Goal: Information Seeking & Learning: Compare options

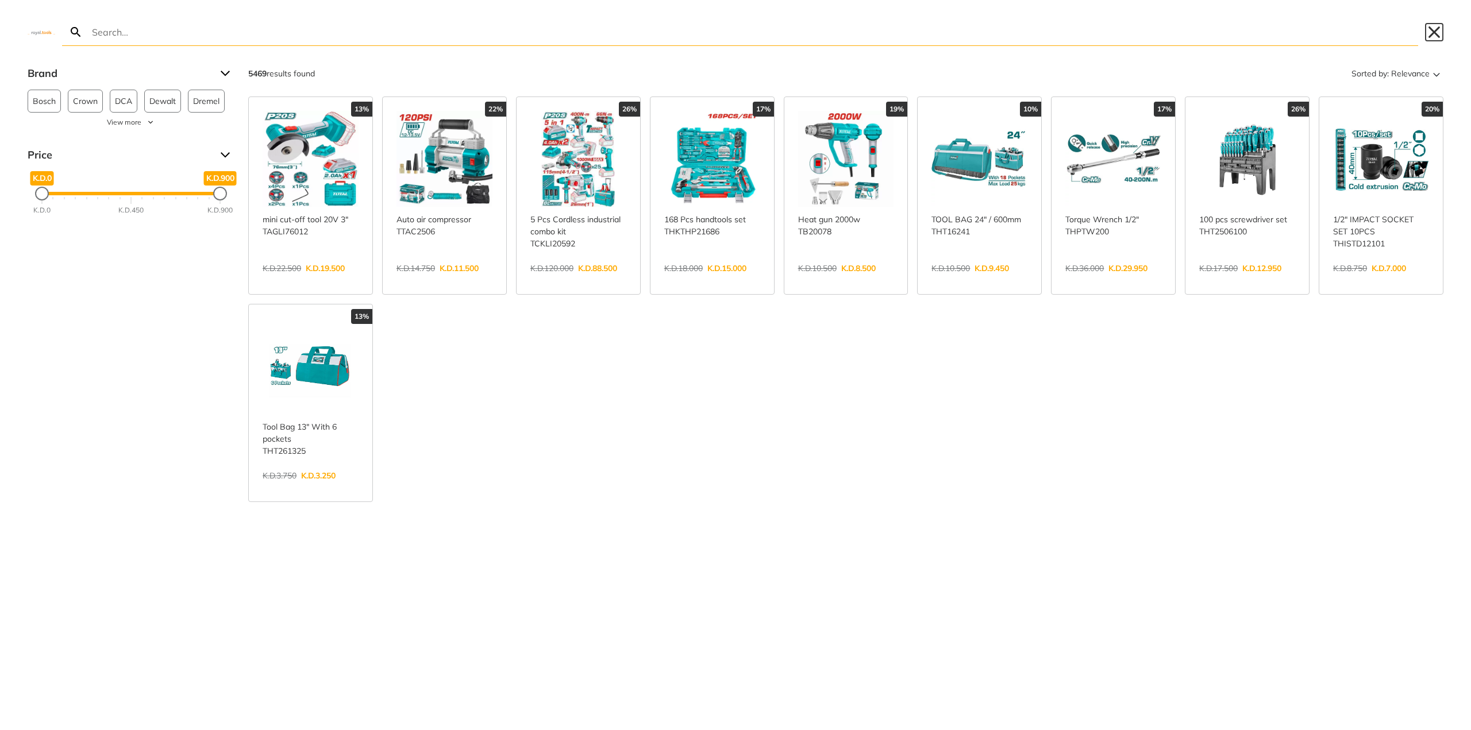
click at [1435, 33] on button "Close" at bounding box center [1434, 32] width 18 height 18
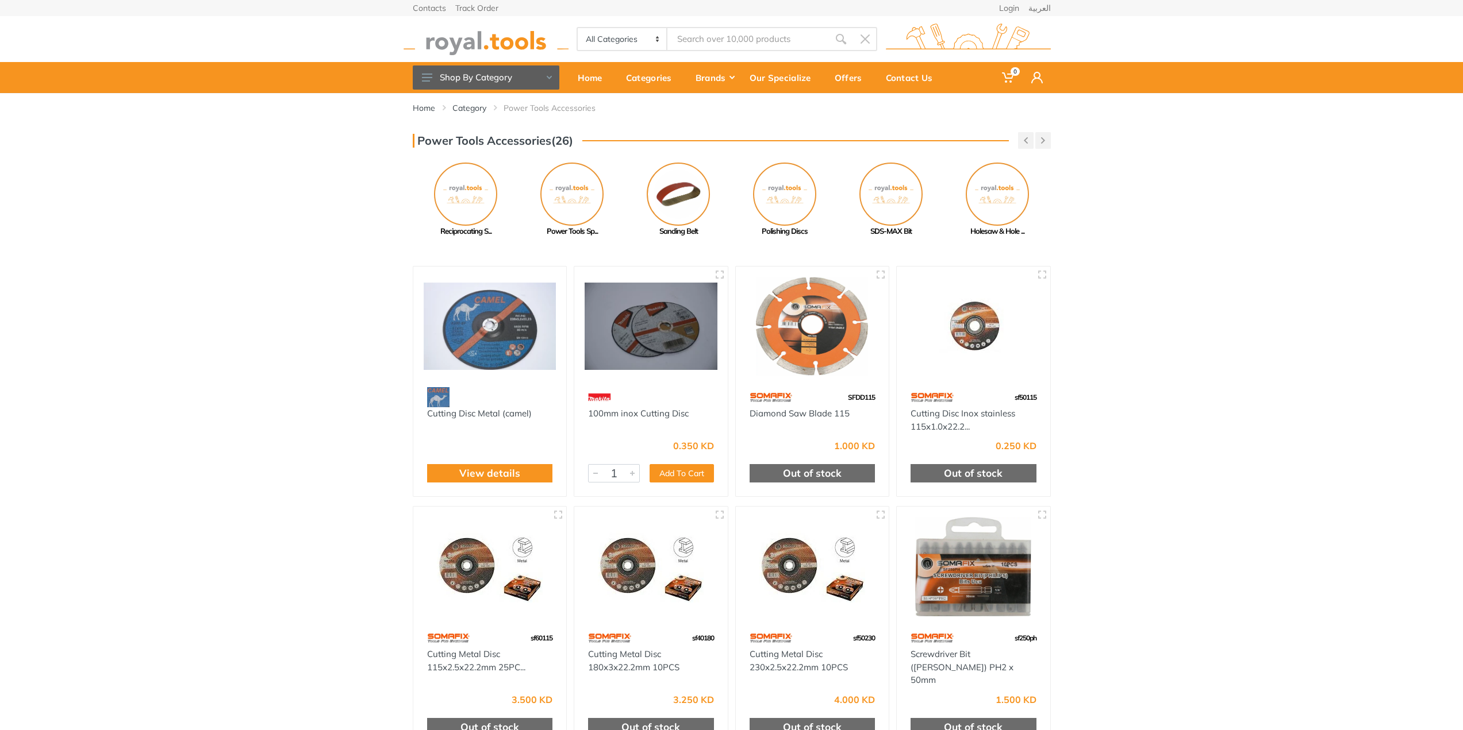
click at [775, 40] on input "Site search" at bounding box center [747, 39] width 161 height 24
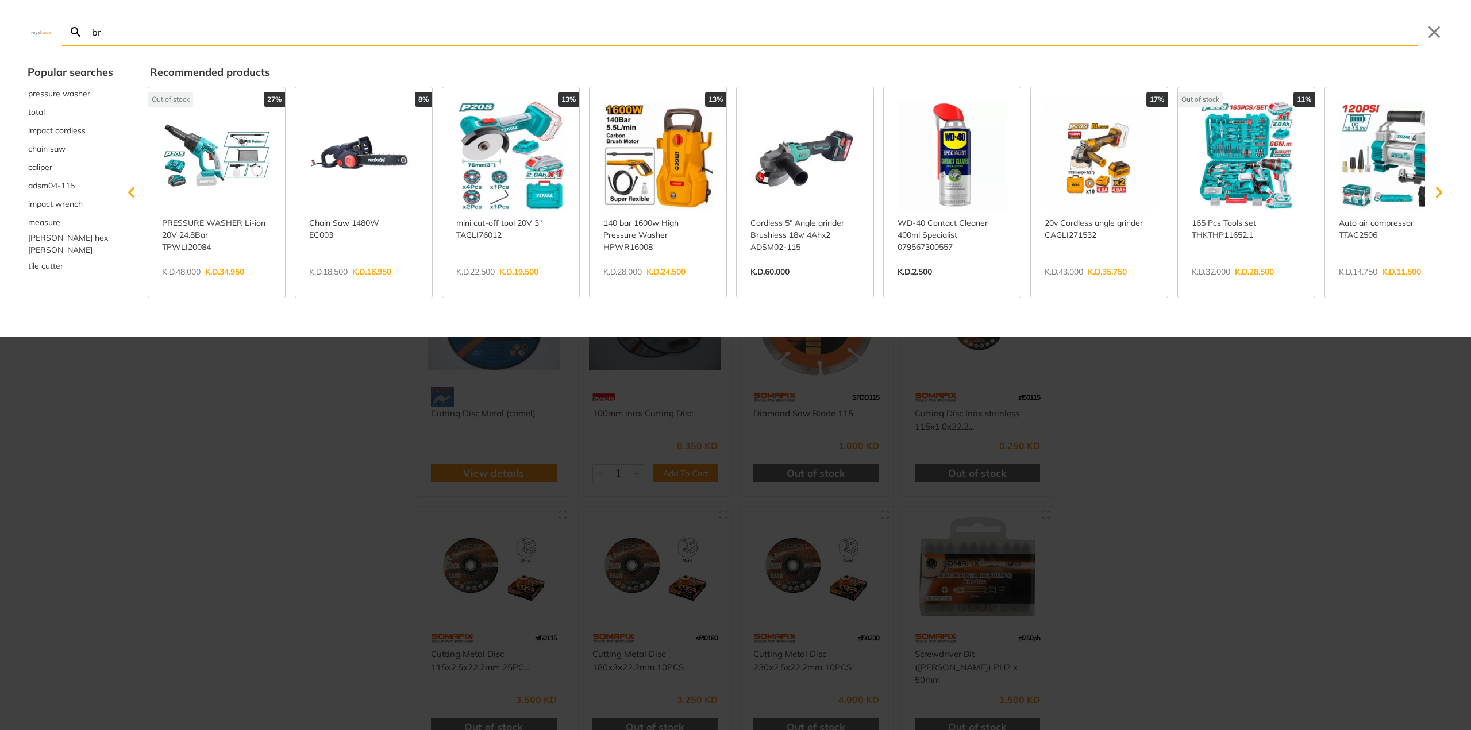
type input "br"
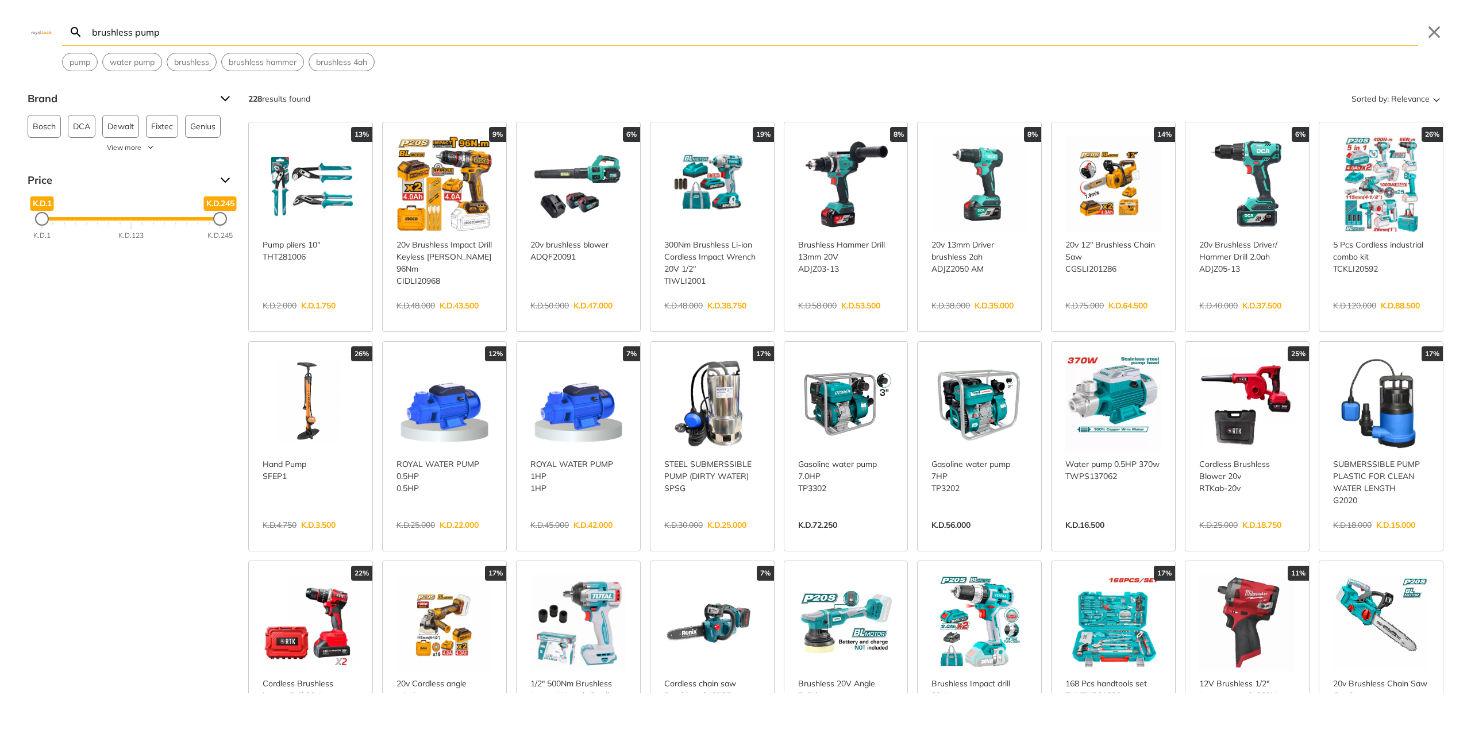
type input "brushless"
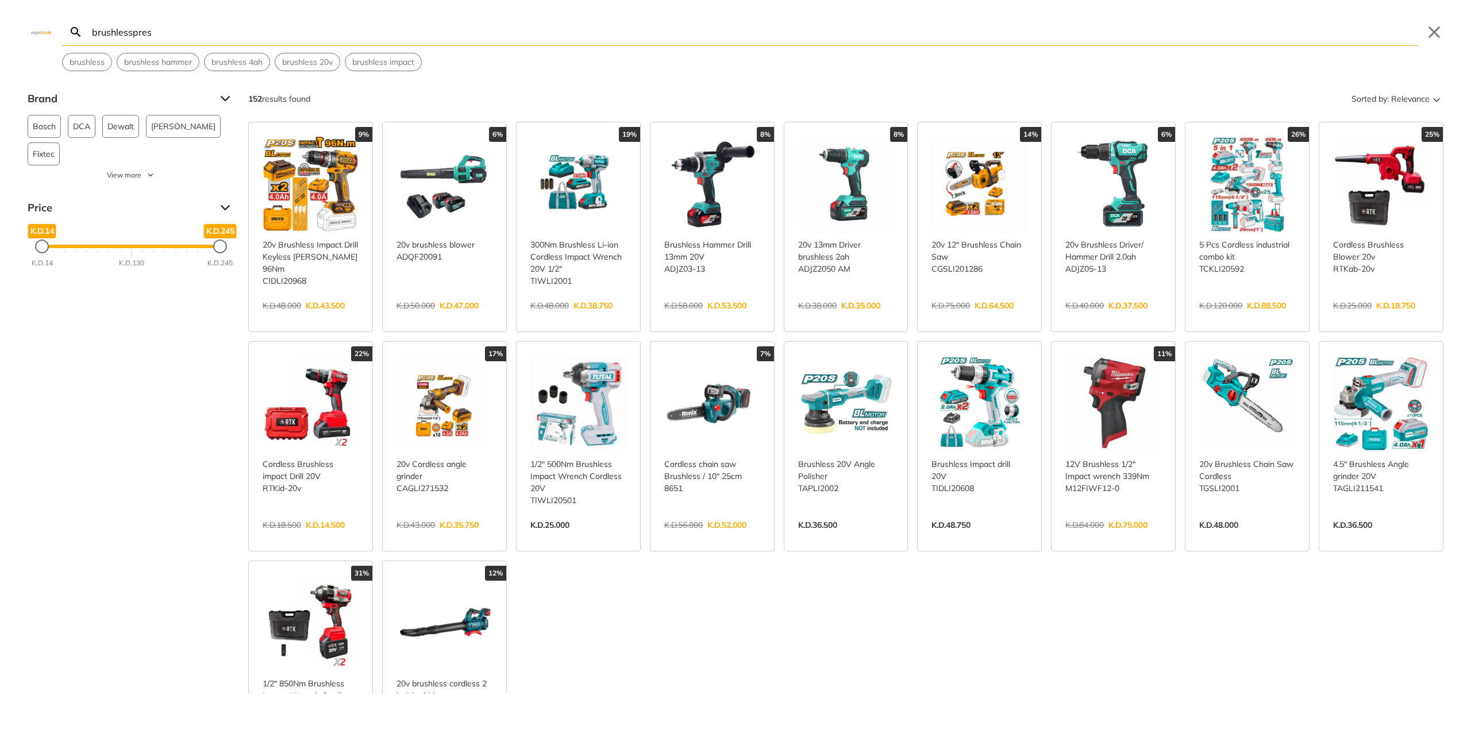
type input "brushlesspress"
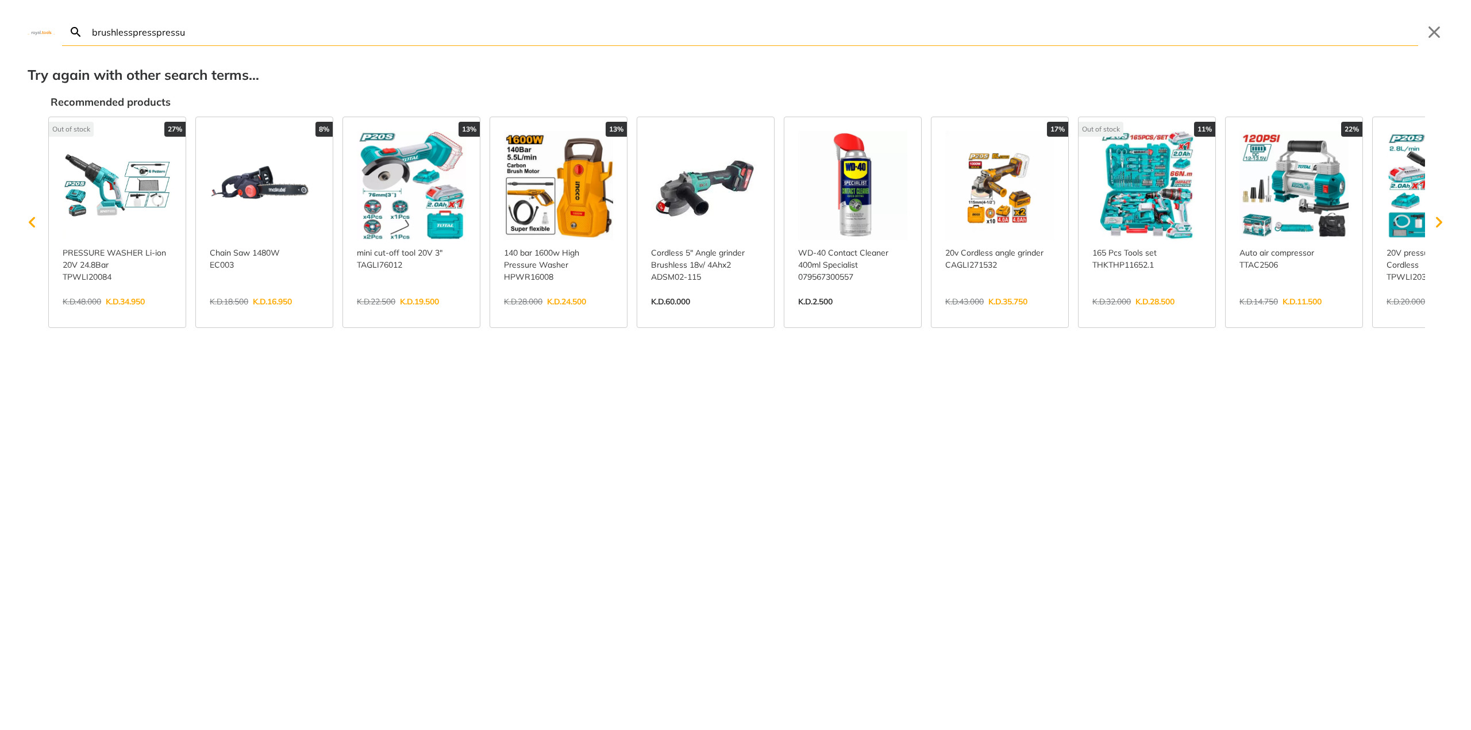
type input "brushlesspresspressur"
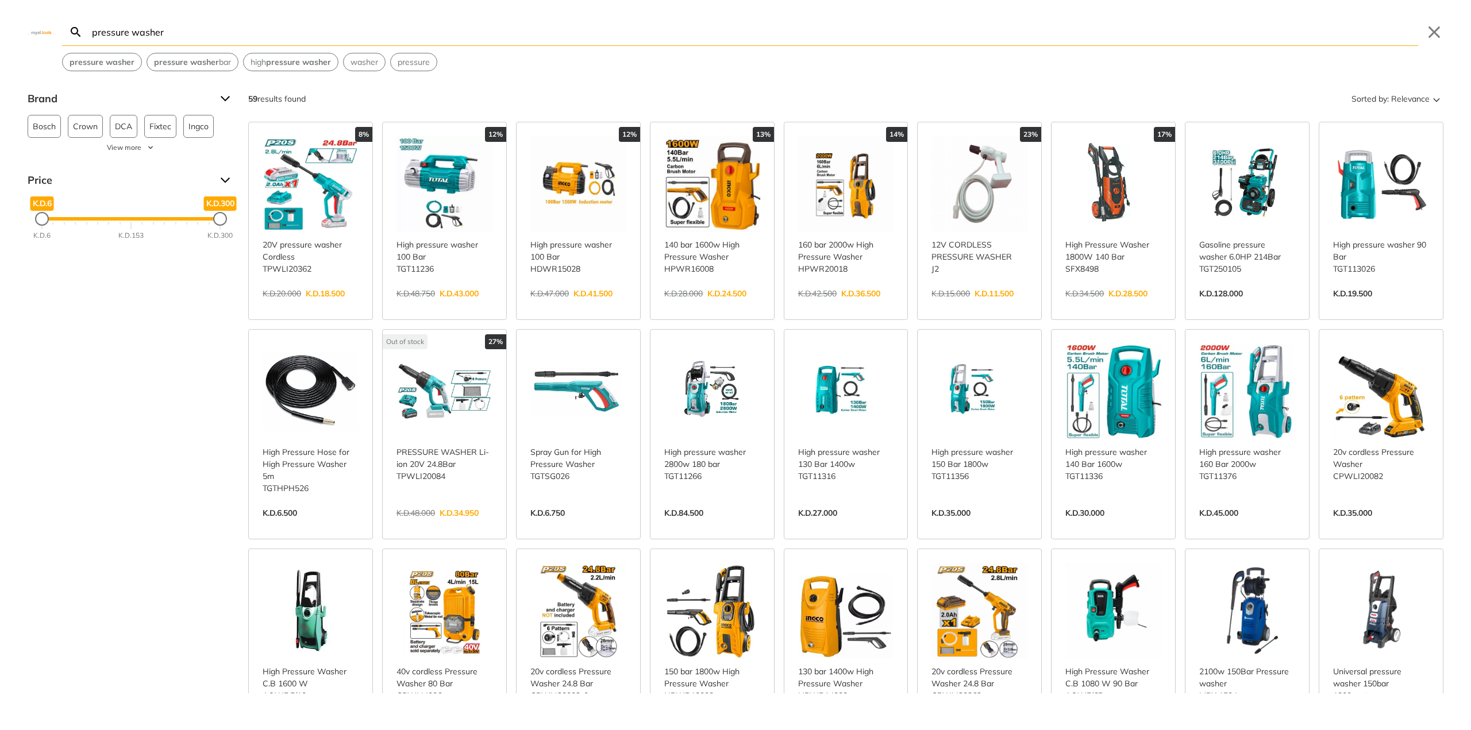
click at [249, 22] on input "pressure washer" at bounding box center [754, 31] width 1329 height 27
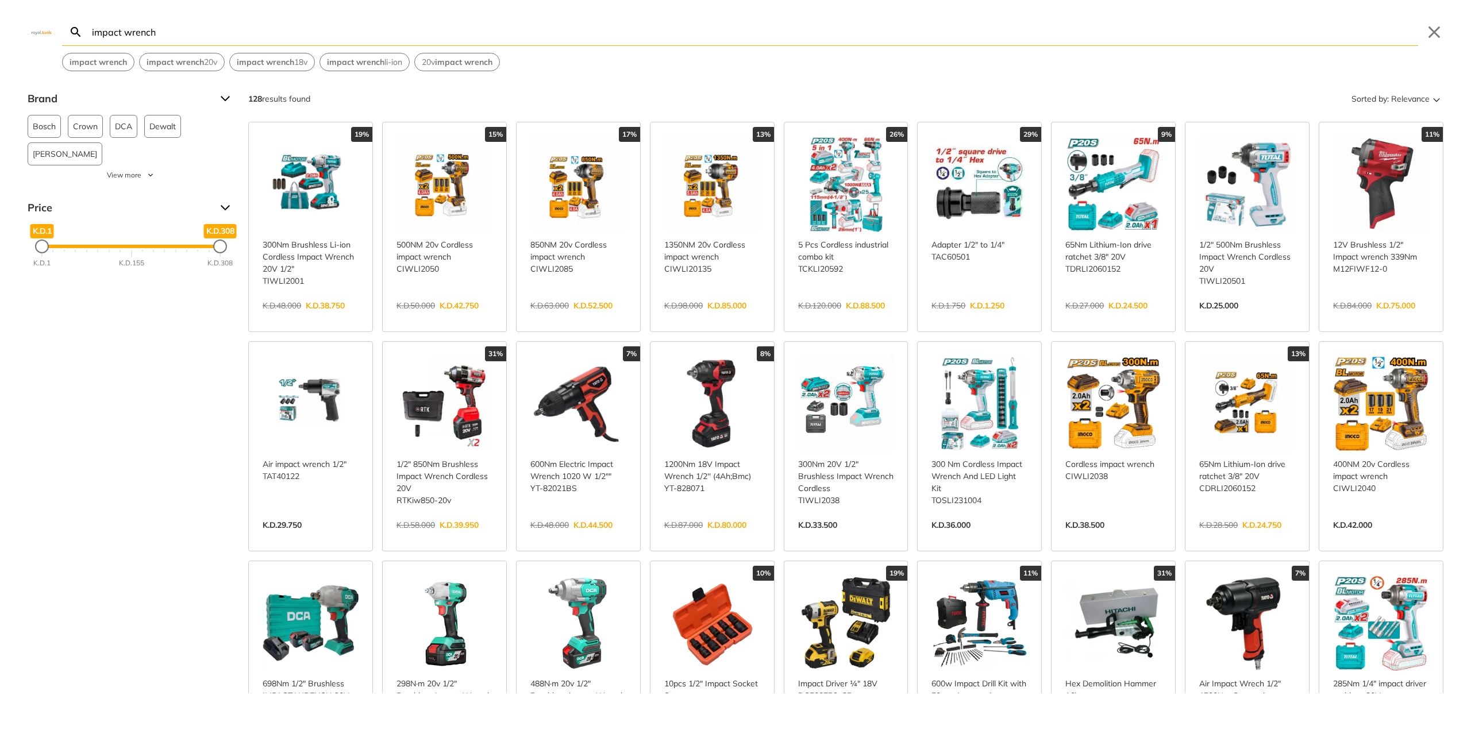
type input "impact wrench"
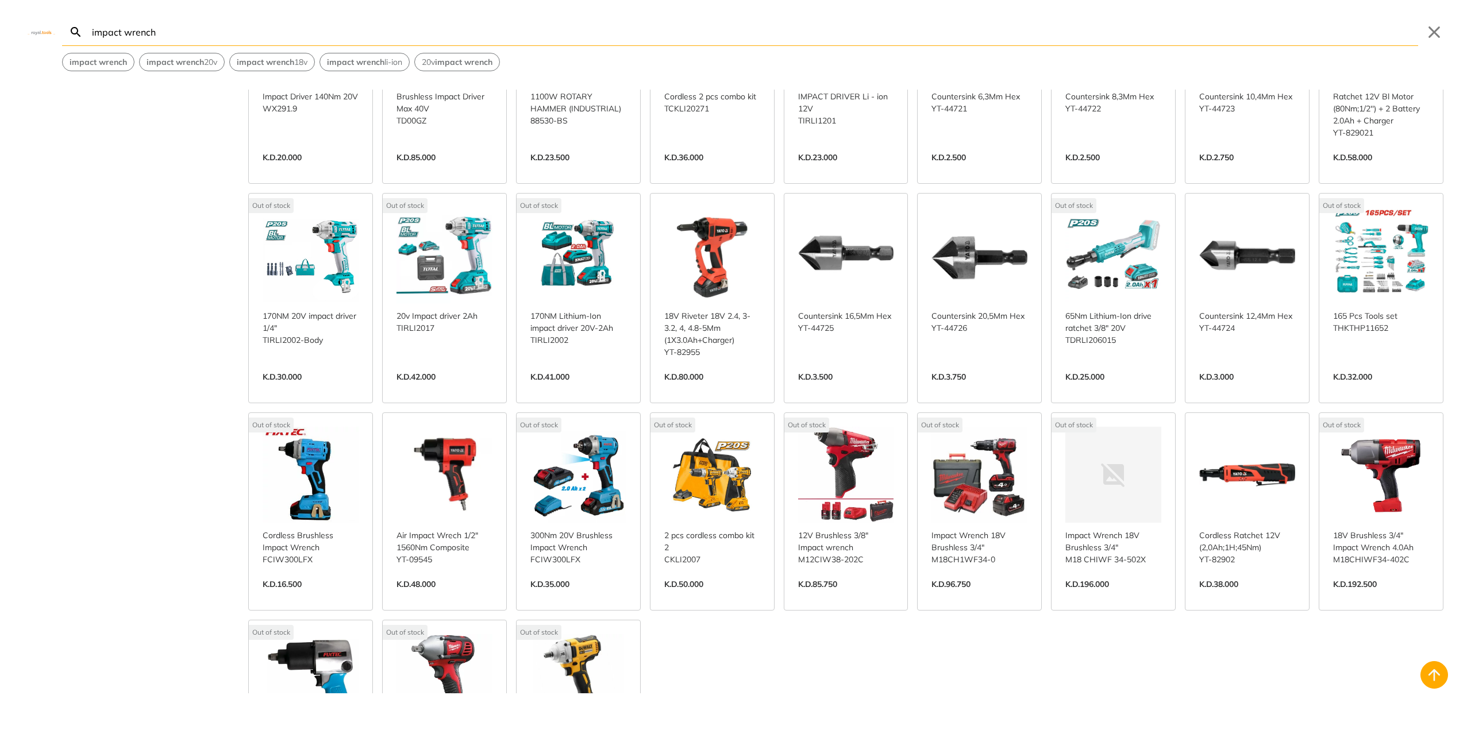
scroll to position [2356, 0]
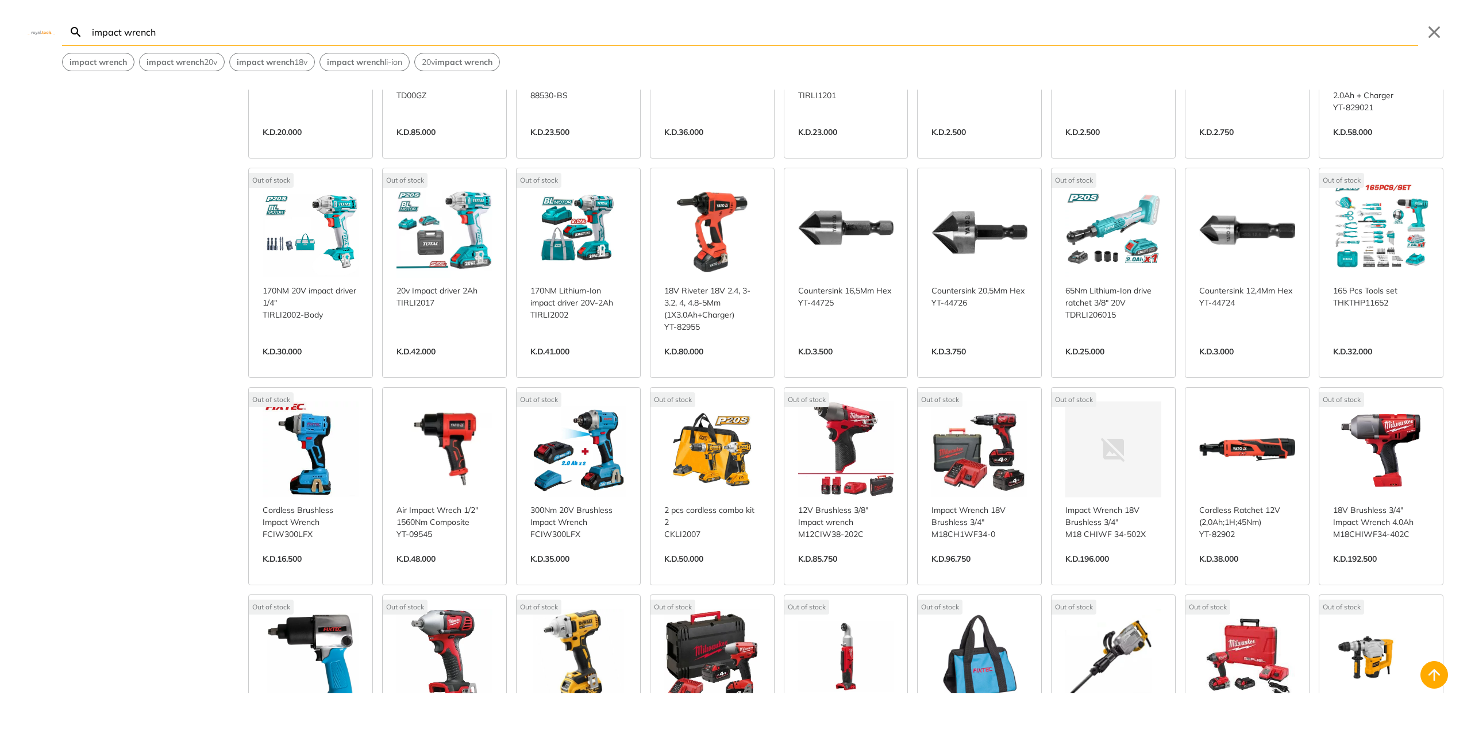
click at [1355, 571] on link "View more →" at bounding box center [1381, 571] width 96 height 0
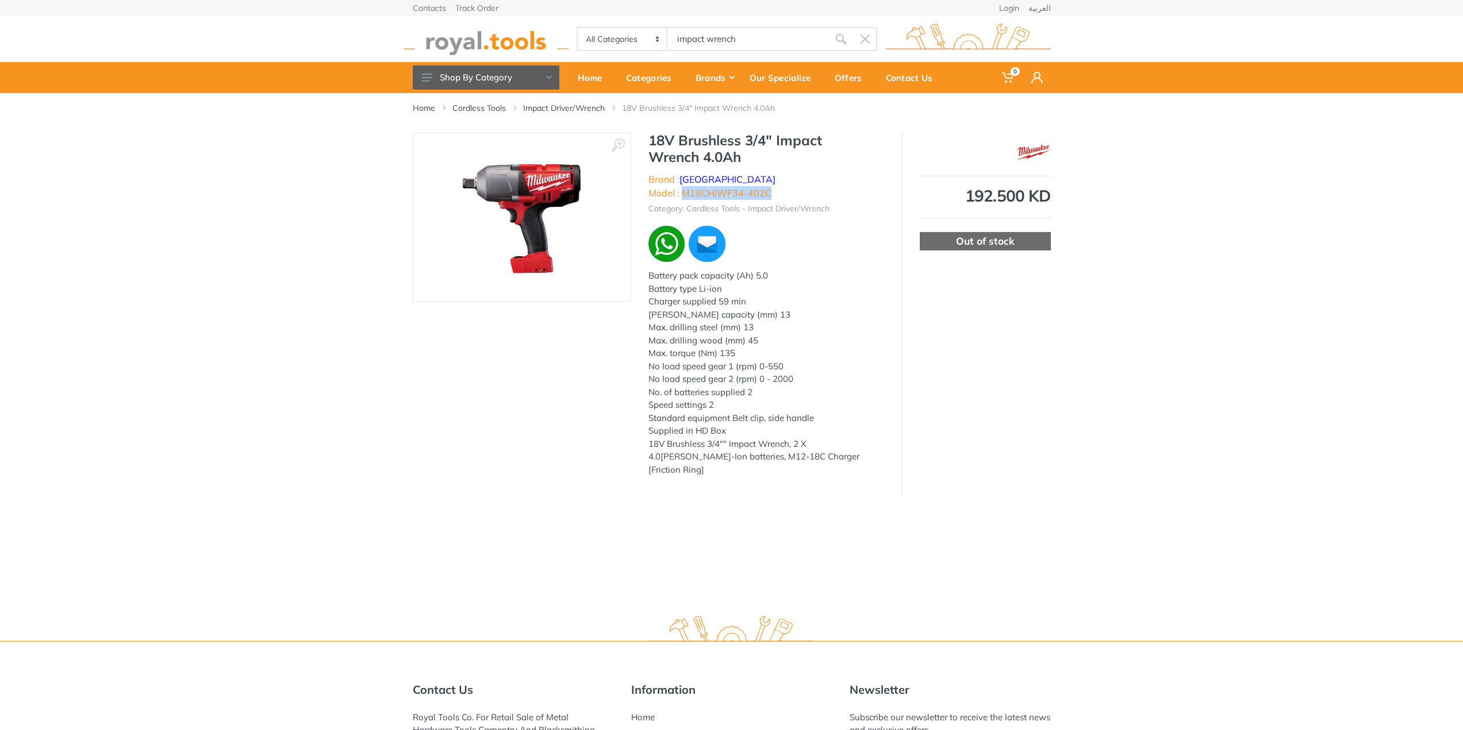
drag, startPoint x: 771, startPoint y: 174, endPoint x: 865, endPoint y: 174, distance: 94.2
click at [865, 174] on ul "Brand : [GEOGRAPHIC_DATA] Model : M18CHIWF34-402C" at bounding box center [766, 186] width 236 height 28
drag, startPoint x: 681, startPoint y: 263, endPoint x: 768, endPoint y: 261, distance: 86.8
click at [740, 270] on div "Battery pack capacity (Ah) 5.0 Battery type Li-ion Charger supplied 59 min [PER…" at bounding box center [766, 373] width 236 height 207
click at [771, 270] on div "Battery pack capacity (Ah) 5.0 Battery type Li-ion Charger supplied 59 min [PER…" at bounding box center [766, 373] width 236 height 207
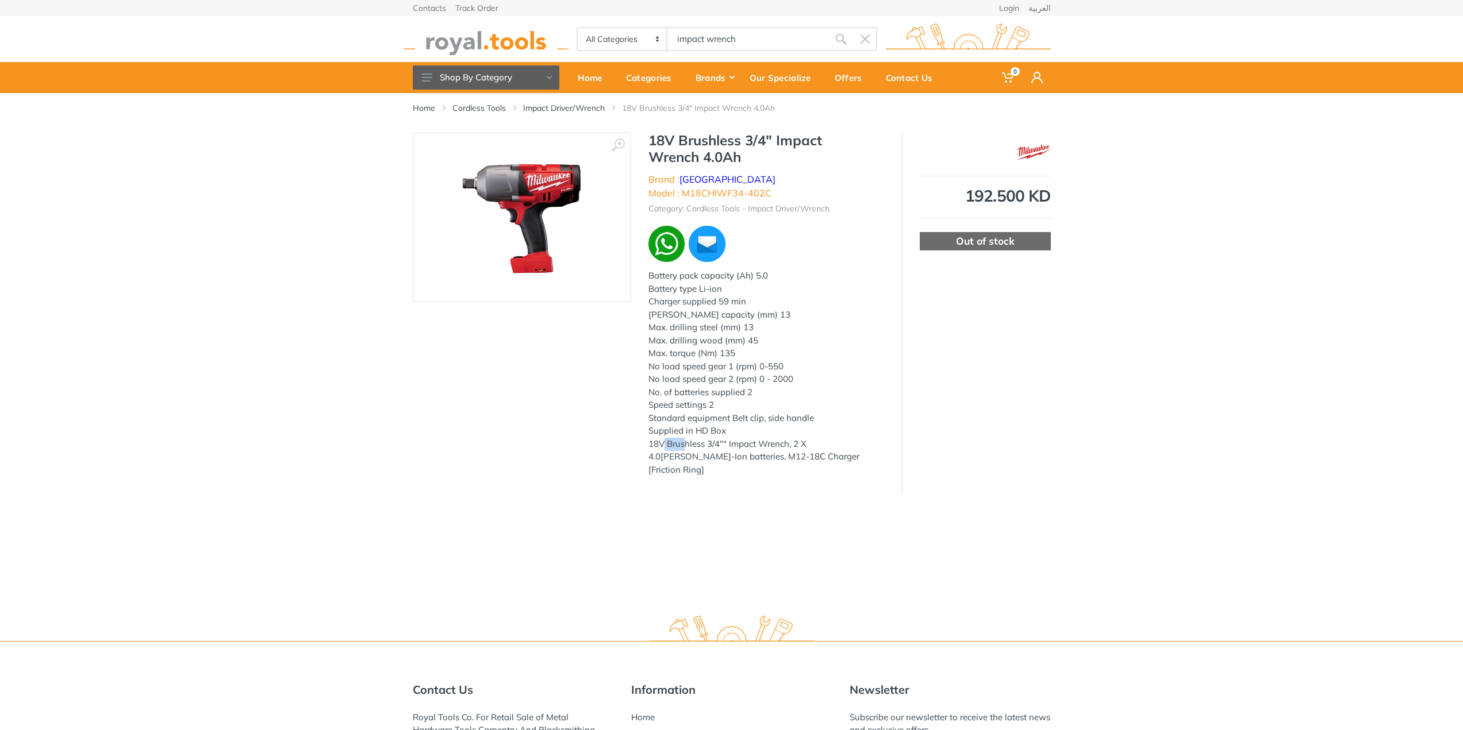
drag, startPoint x: 661, startPoint y: 432, endPoint x: 687, endPoint y: 430, distance: 25.4
click at [687, 430] on div "Battery pack capacity (Ah) 5.0 Battery type Li-ion Charger supplied 59 min [PER…" at bounding box center [766, 373] width 236 height 207
drag, startPoint x: 806, startPoint y: 437, endPoint x: 822, endPoint y: 436, distance: 16.1
click at [822, 436] on div "Battery pack capacity (Ah) 5.0 Battery type Li-ion Charger supplied 59 min [PER…" at bounding box center [766, 373] width 236 height 207
click at [834, 452] on div "18V Brushless 3/4" Impact Wrench 4.0Ah Brand : [GEOGRAPHIC_DATA] Model : M18CHI…" at bounding box center [766, 307] width 270 height 351
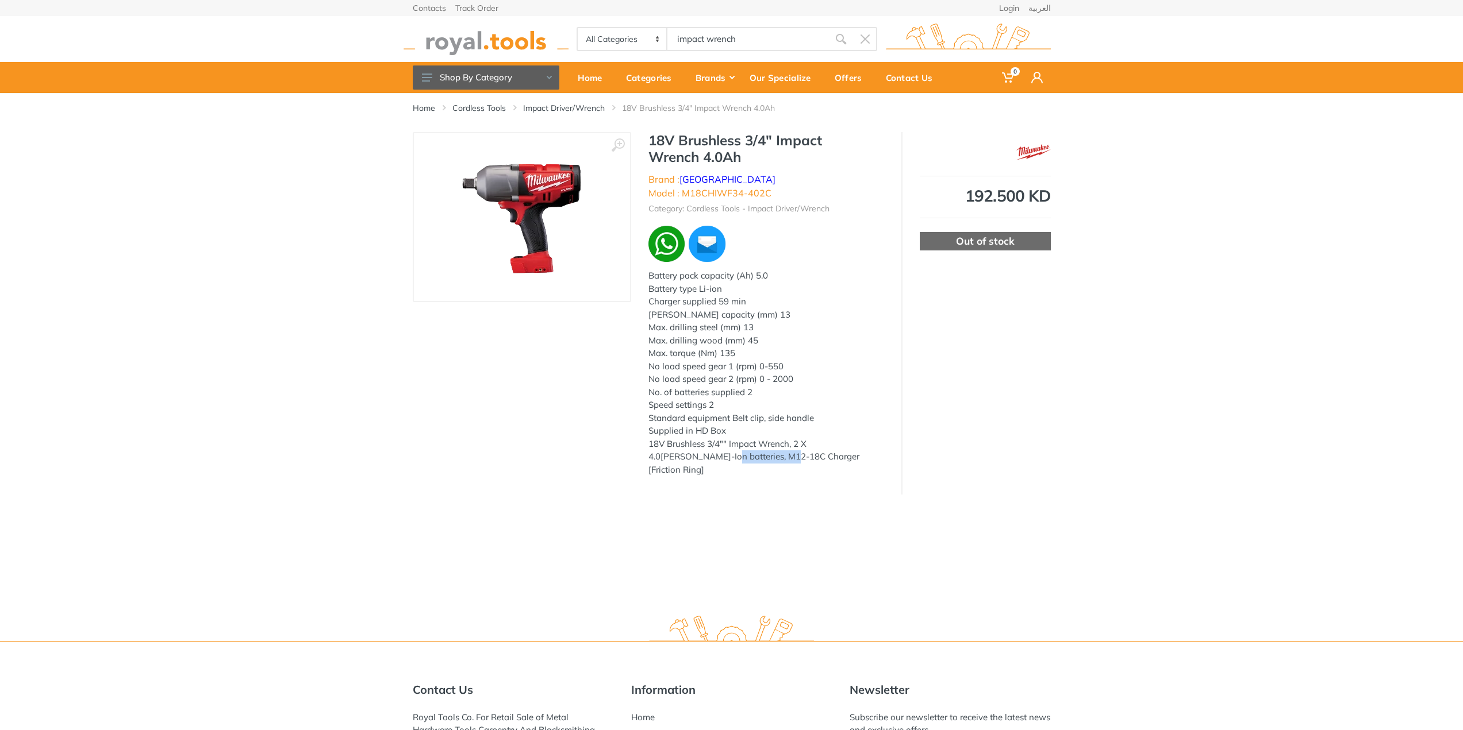
drag, startPoint x: 672, startPoint y: 445, endPoint x: 738, endPoint y: 449, distance: 65.6
click at [738, 449] on div "Battery pack capacity (Ah) 5.0 Battery type Li-ion Charger supplied 59 min [PER…" at bounding box center [766, 373] width 236 height 207
click at [741, 486] on div "Home Cordless Tools Impact Driver/Wrench 18V Brushless 3/4" Impact Wrench 4.0Ah" at bounding box center [731, 348] width 1463 height 511
click at [772, 47] on body "0 0" at bounding box center [735, 365] width 1471 height 730
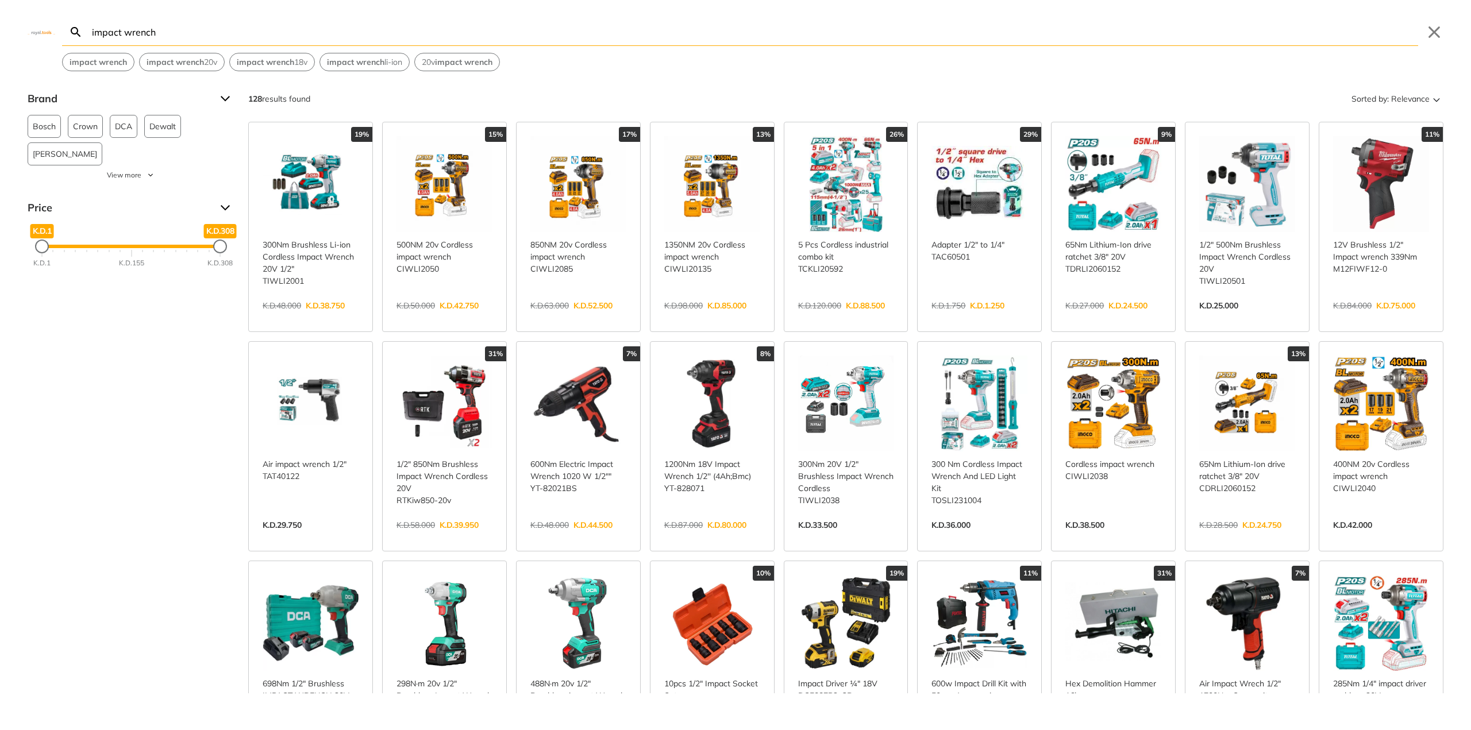
click at [718, 34] on input "impact wrench" at bounding box center [754, 31] width 1329 height 27
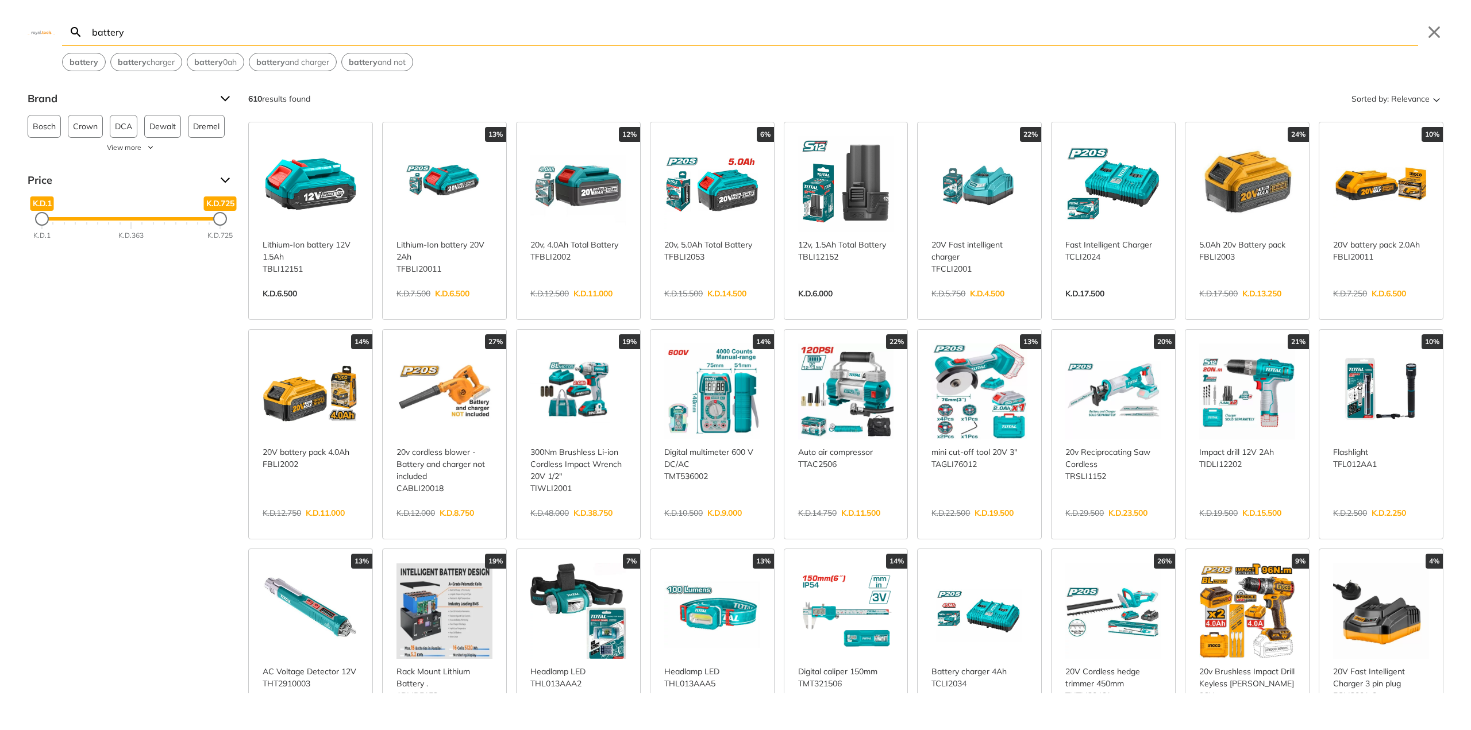
click at [143, 36] on input "battery" at bounding box center [754, 31] width 1329 height 27
click at [175, 34] on input "battery" at bounding box center [754, 31] width 1329 height 27
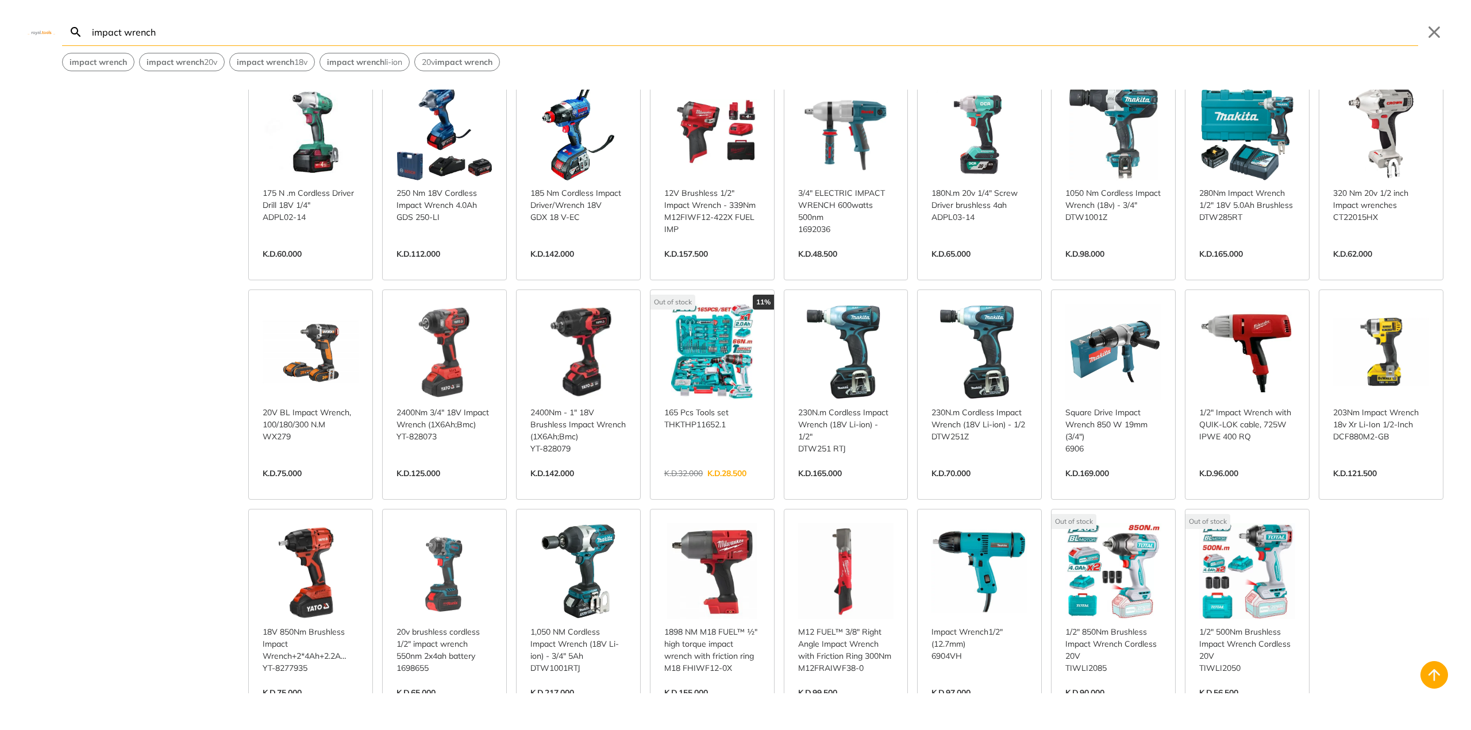
scroll to position [1437, 0]
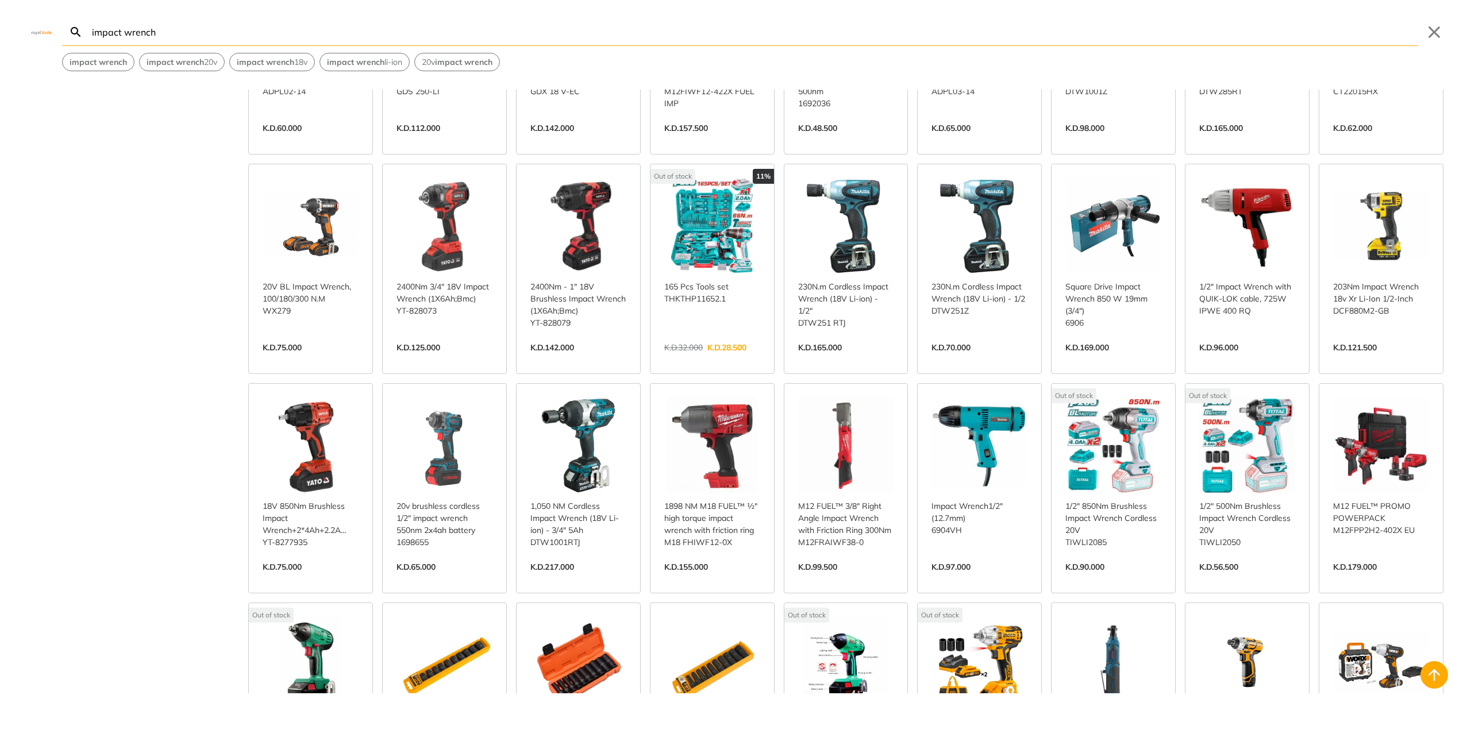
scroll to position [1552, 0]
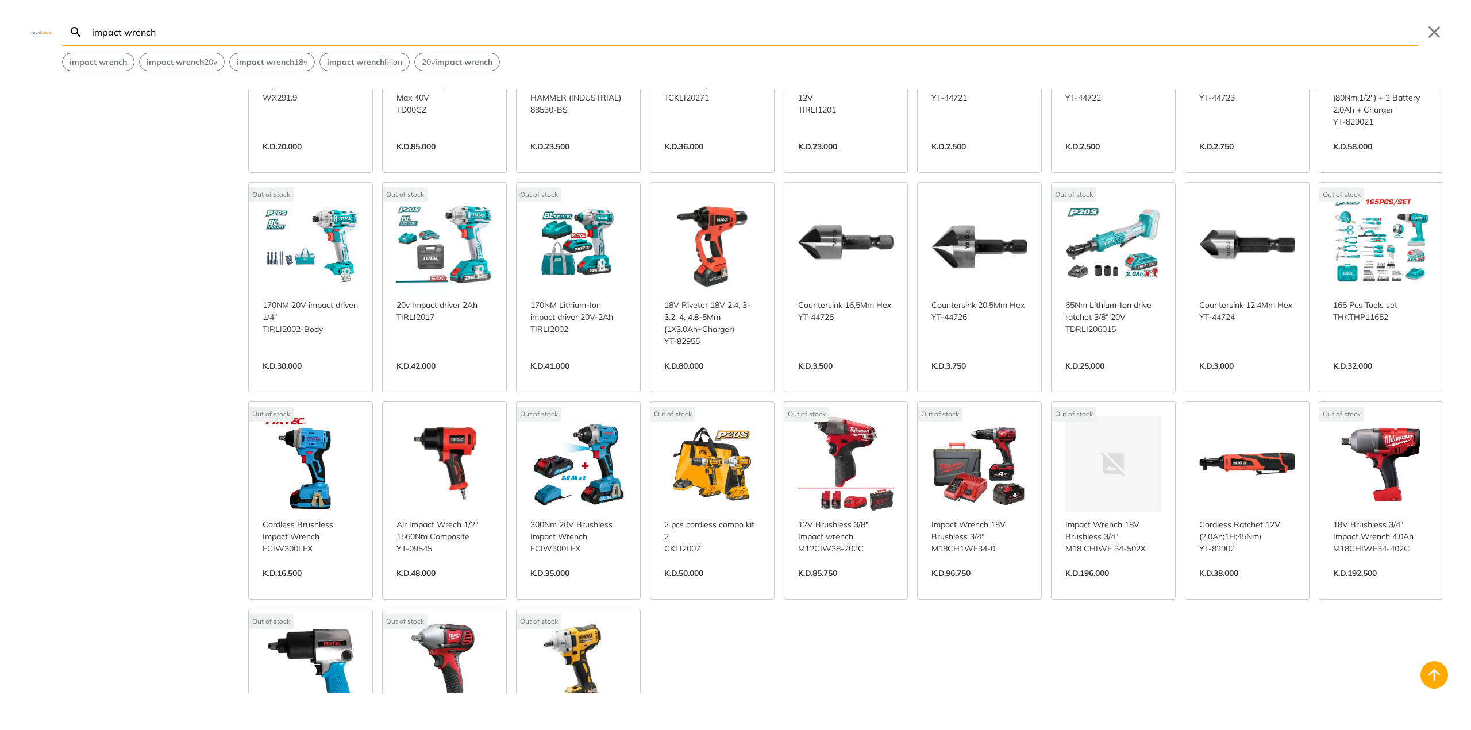
scroll to position [2356, 0]
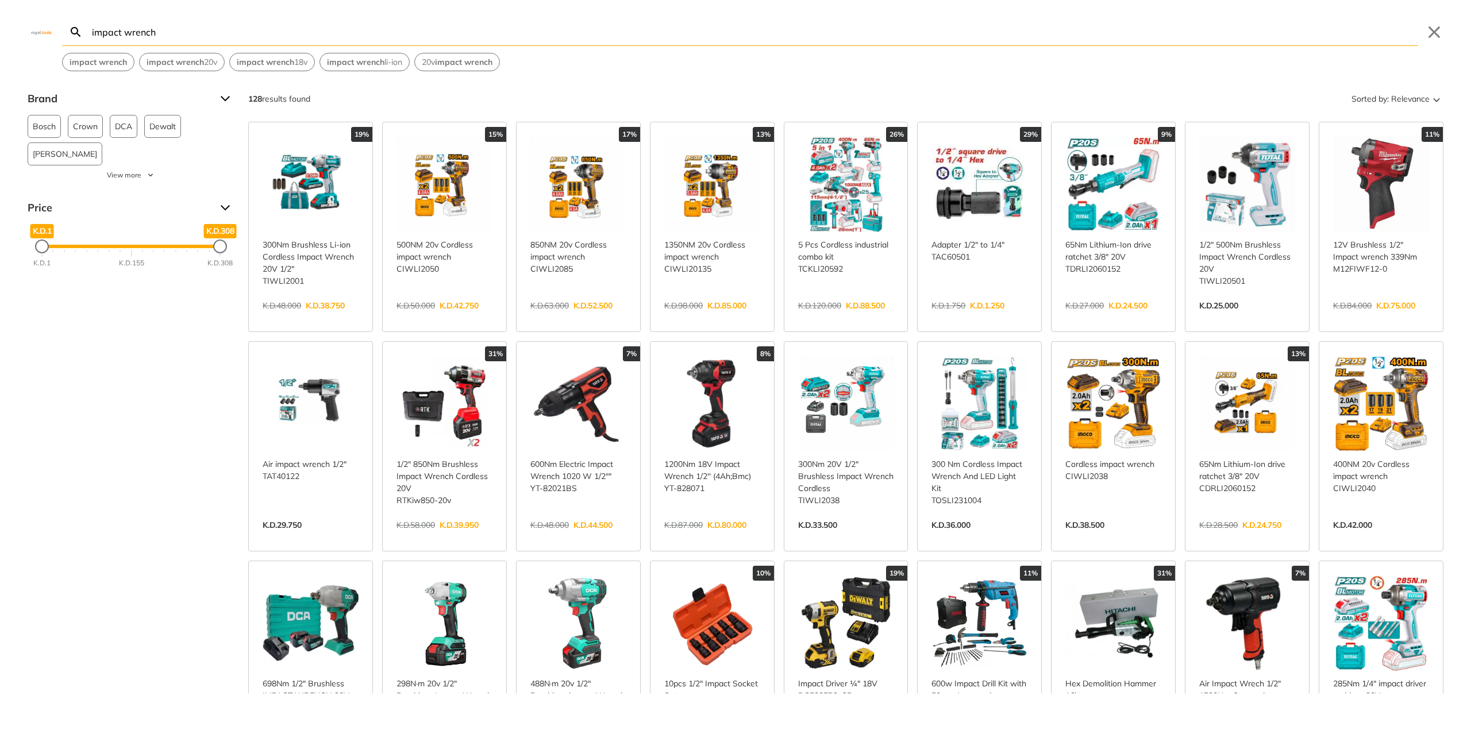
click at [304, 17] on div "Search impact wrench impact wrench Submit Close impact wrench impact wrench 20v…" at bounding box center [735, 35] width 1471 height 71
click at [278, 31] on input "impact wrench" at bounding box center [754, 31] width 1329 height 27
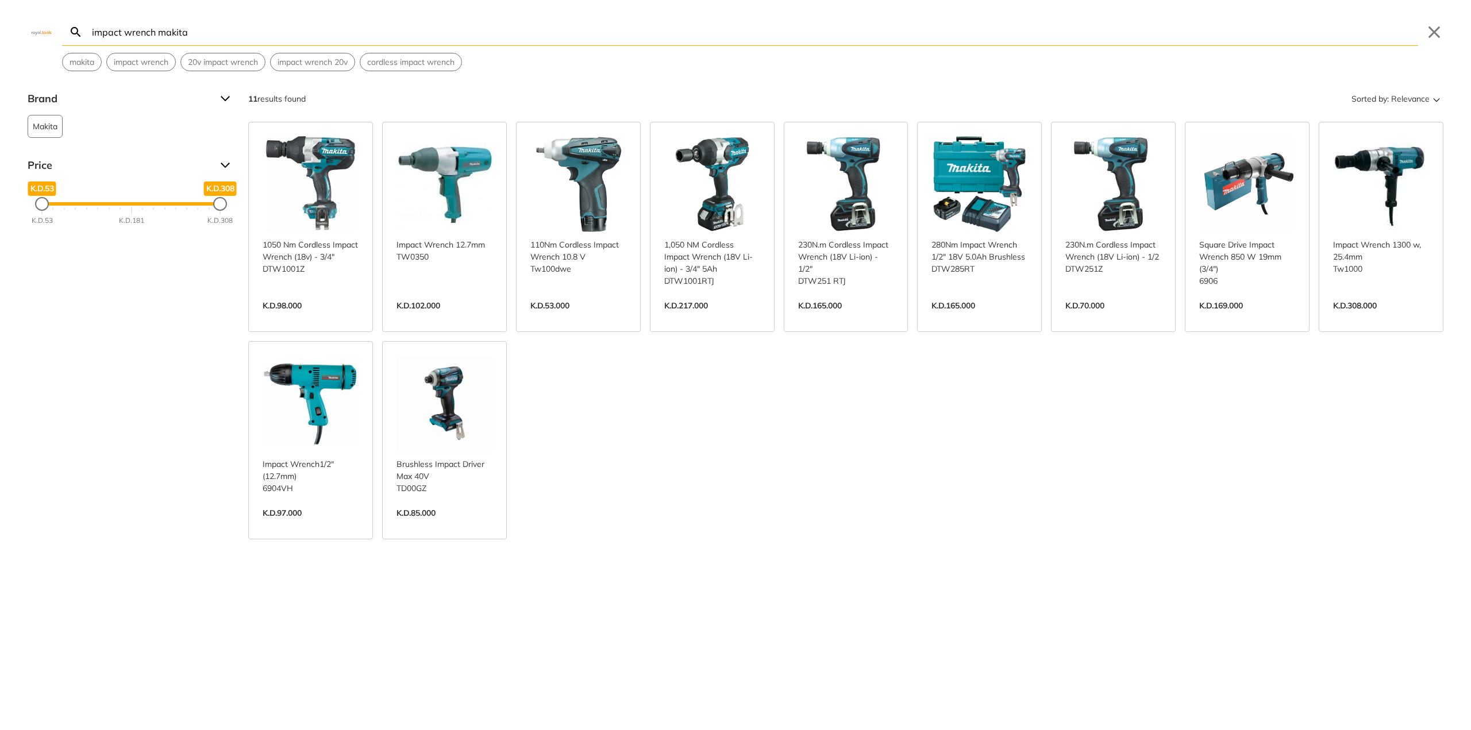
click at [215, 33] on input "impact wrench makita" at bounding box center [754, 31] width 1329 height 27
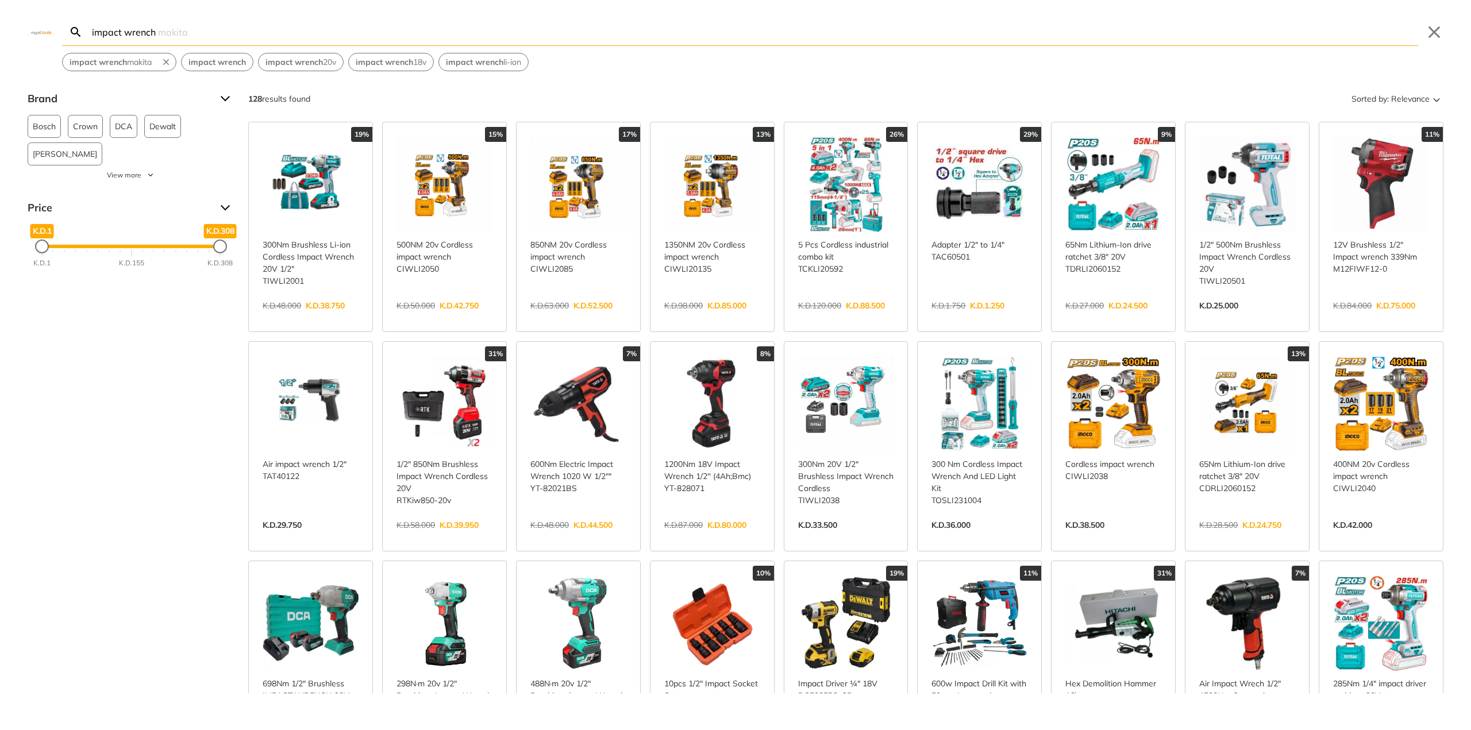
type input "impact wrench a"
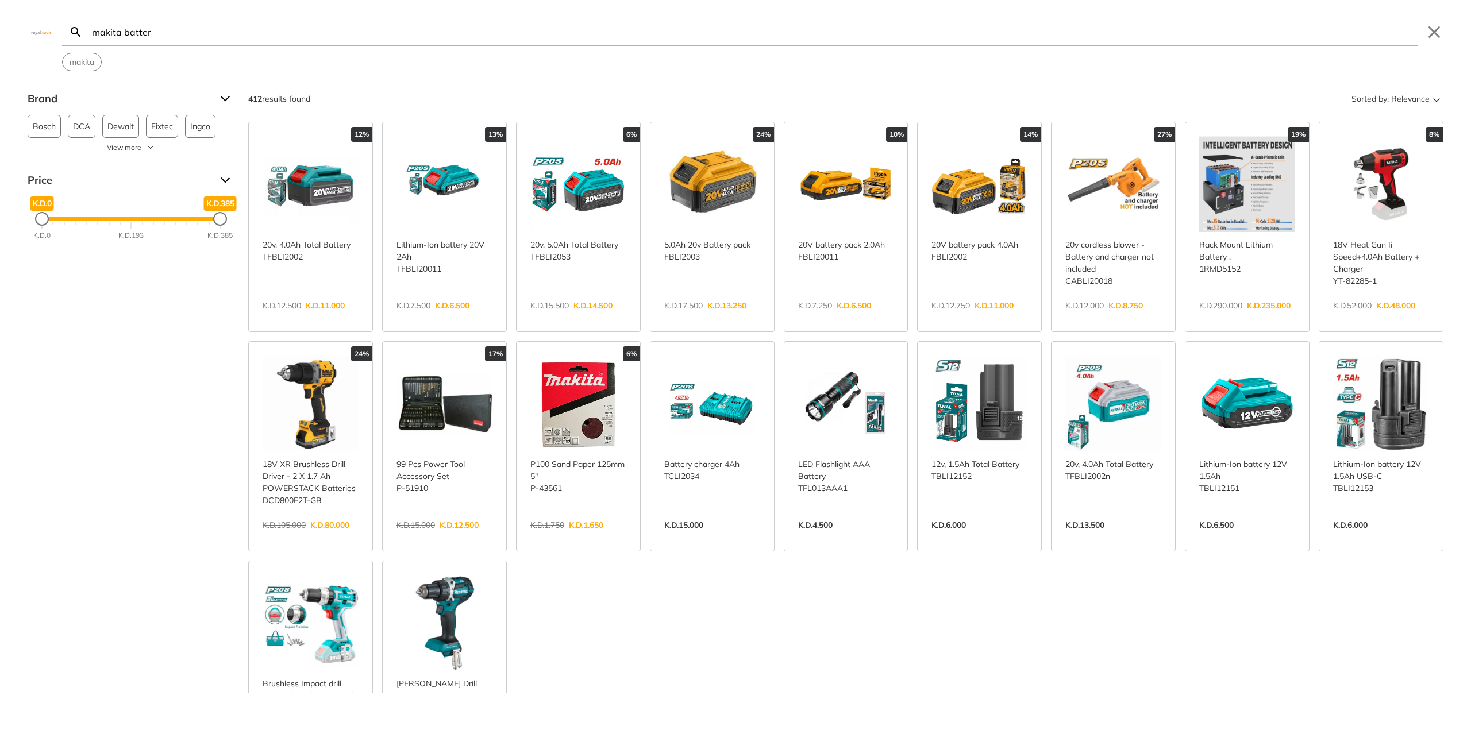
type input "makita battery"
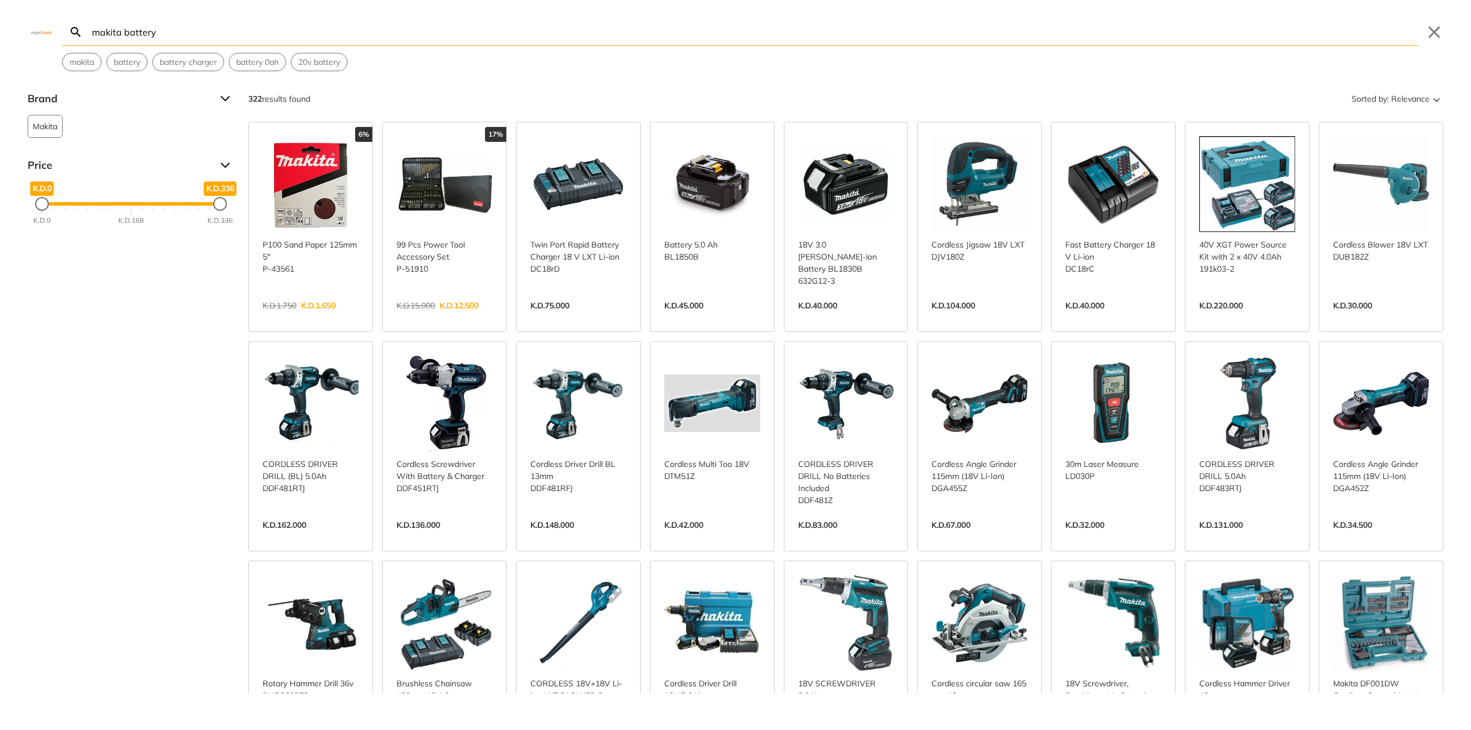
click at [269, 28] on input "makita battery" at bounding box center [754, 31] width 1329 height 27
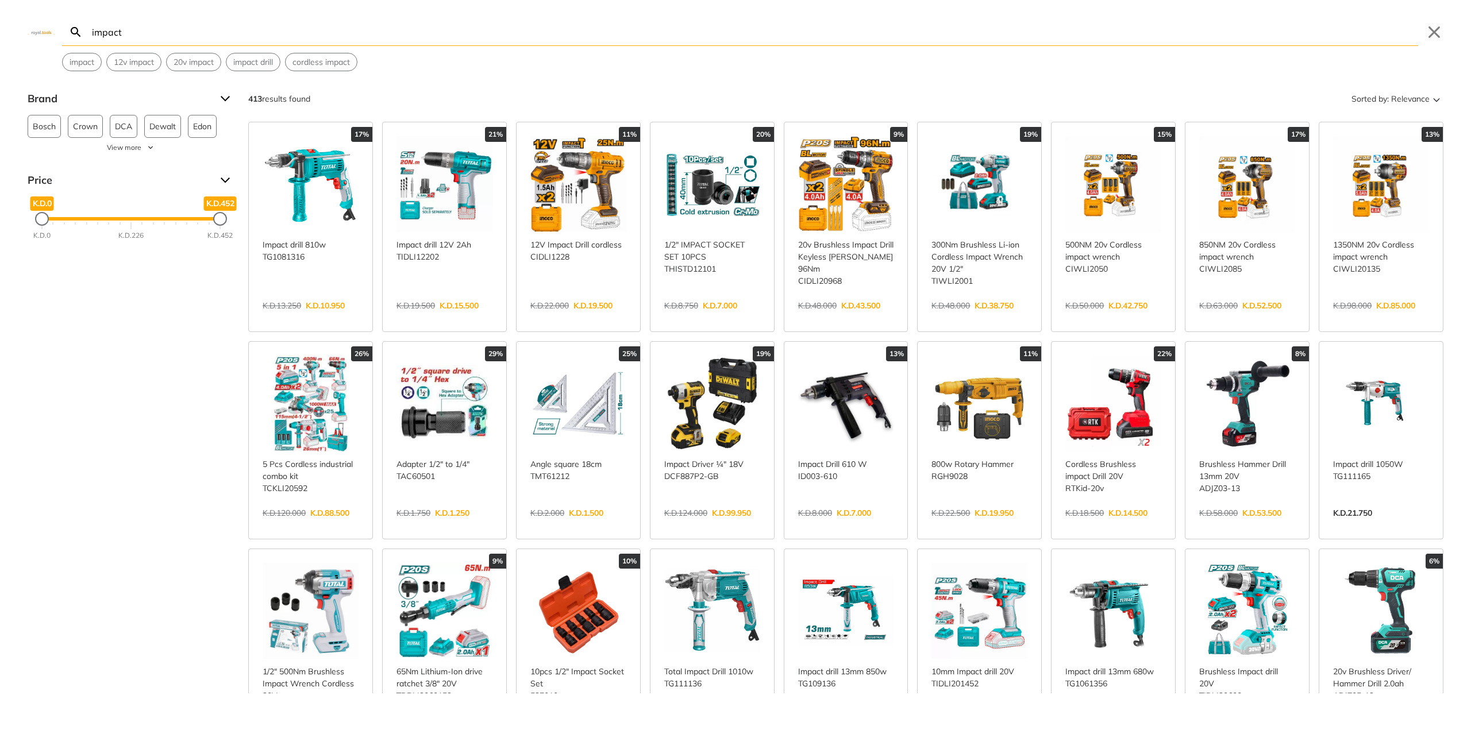
type input "impac"
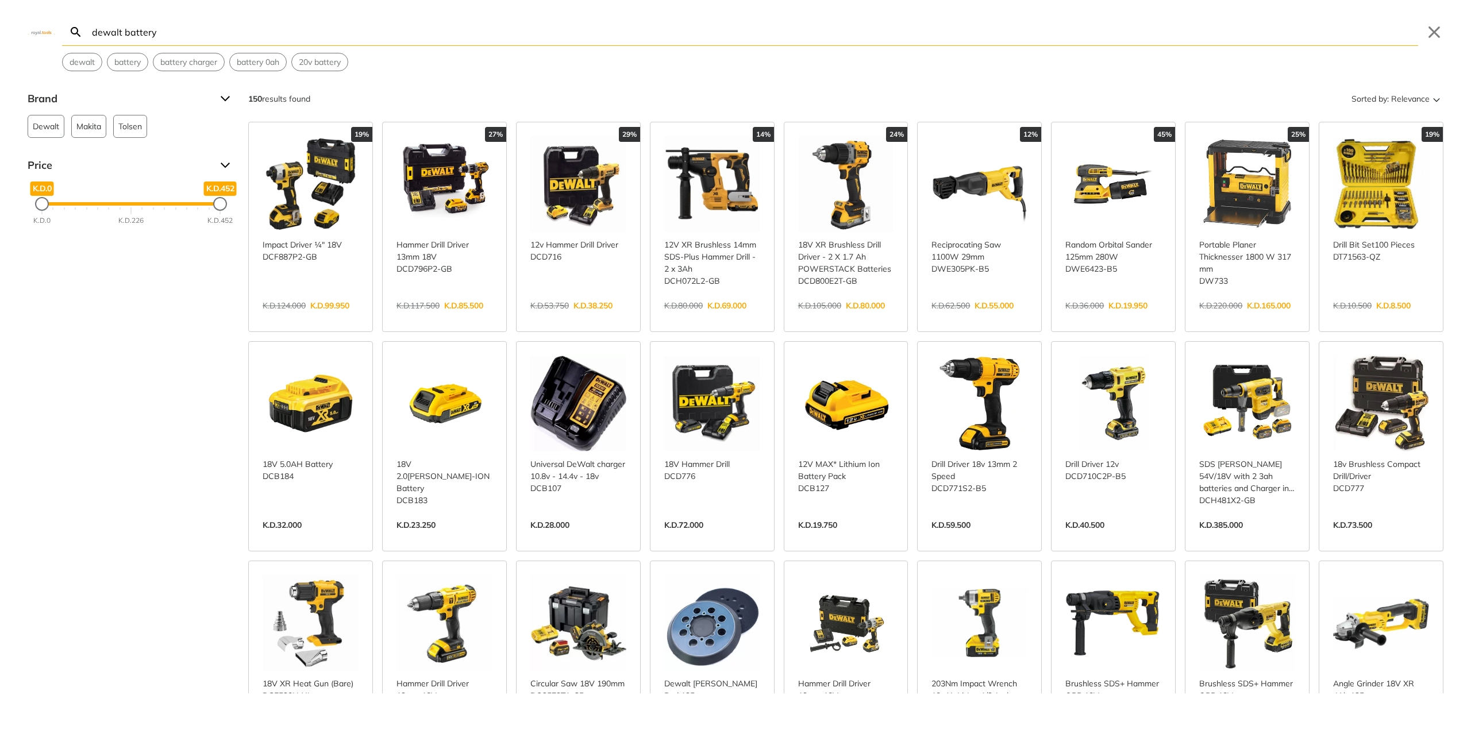
click at [223, 32] on input "dewalt battery" at bounding box center [754, 31] width 1329 height 27
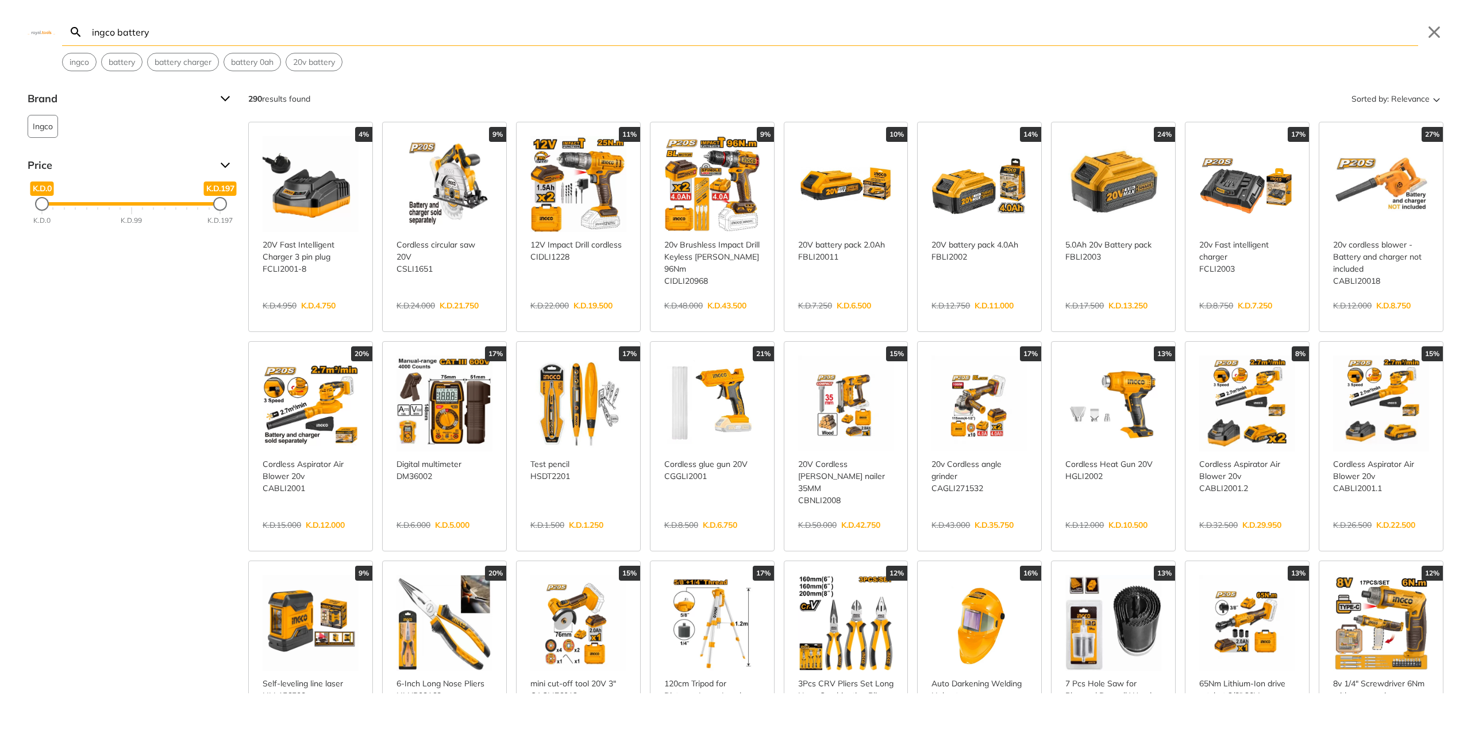
drag, startPoint x: 158, startPoint y: 31, endPoint x: 41, endPoint y: 34, distance: 117.3
click at [41, 34] on div "Search ingco battery Submit Close ingco battery battery charger battery 0ah 20v…" at bounding box center [735, 35] width 1471 height 71
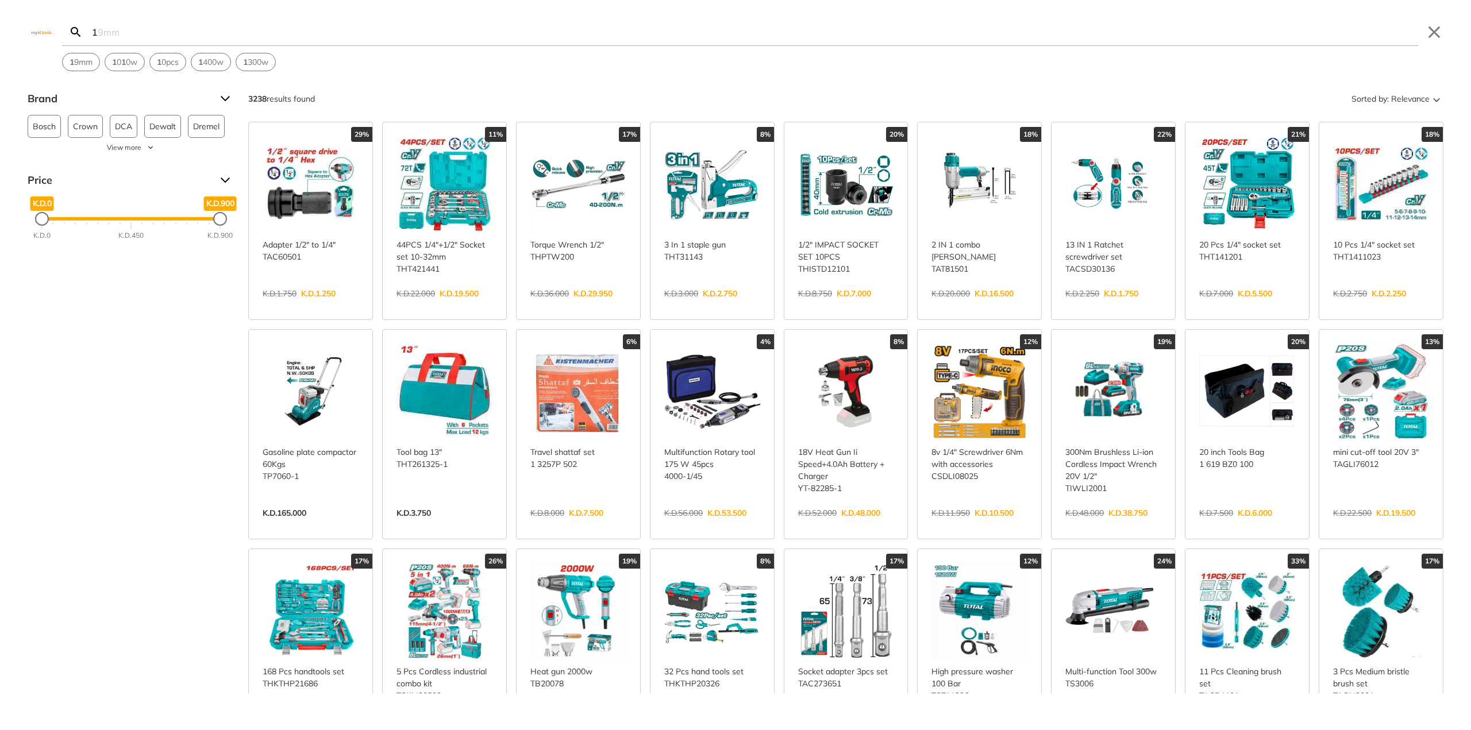
type input "1"
